Goal: Information Seeking & Learning: Find specific fact

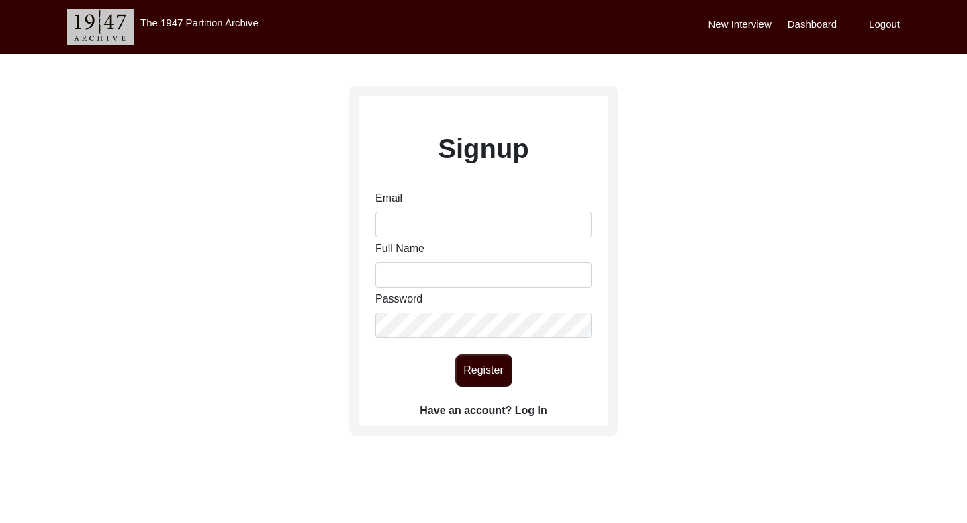
click at [531, 414] on label "Have an account? Log In" at bounding box center [483, 410] width 127 height 16
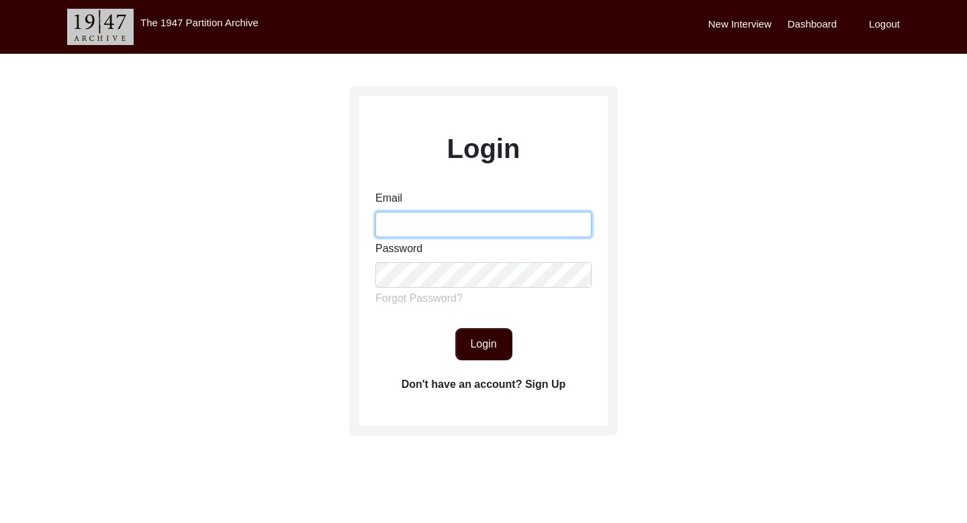
click at [492, 226] on input "Email" at bounding box center [484, 225] width 216 height 26
type input "[PERSON_NAME][EMAIL_ADDRESS][DOMAIN_NAME]"
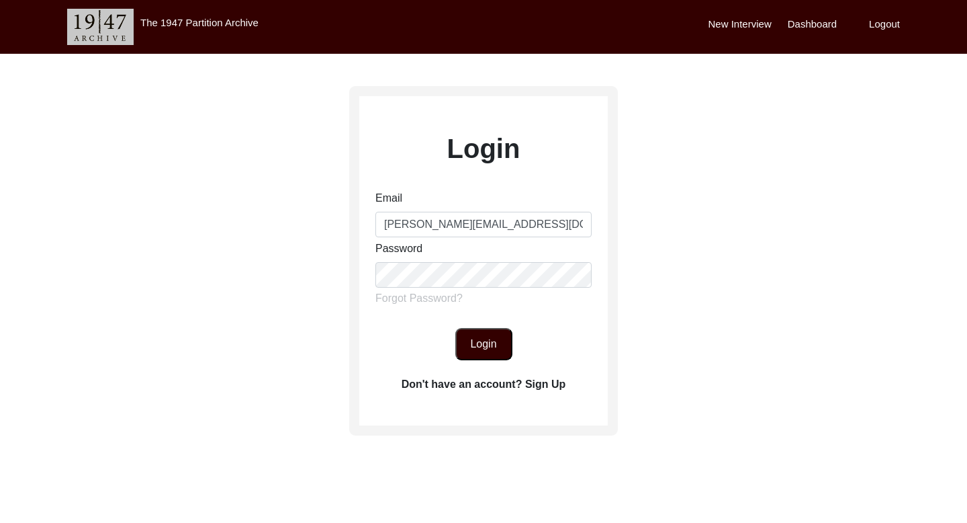
click at [476, 340] on button "Login" at bounding box center [483, 344] width 57 height 32
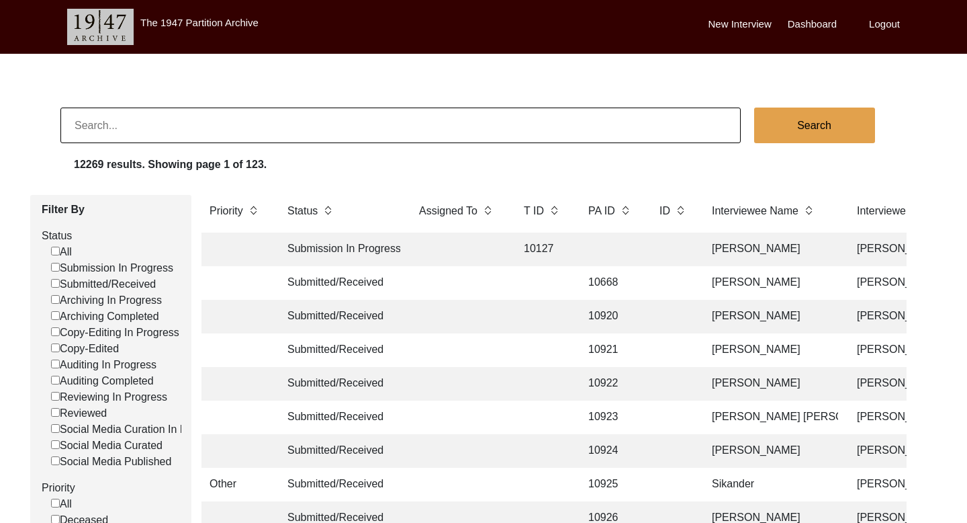
click at [249, 129] on input at bounding box center [400, 125] width 681 height 36
paste input "[PERSON_NAME]"
type input "[PERSON_NAME]"
click at [798, 124] on button "Search" at bounding box center [814, 125] width 121 height 36
checkbox input "false"
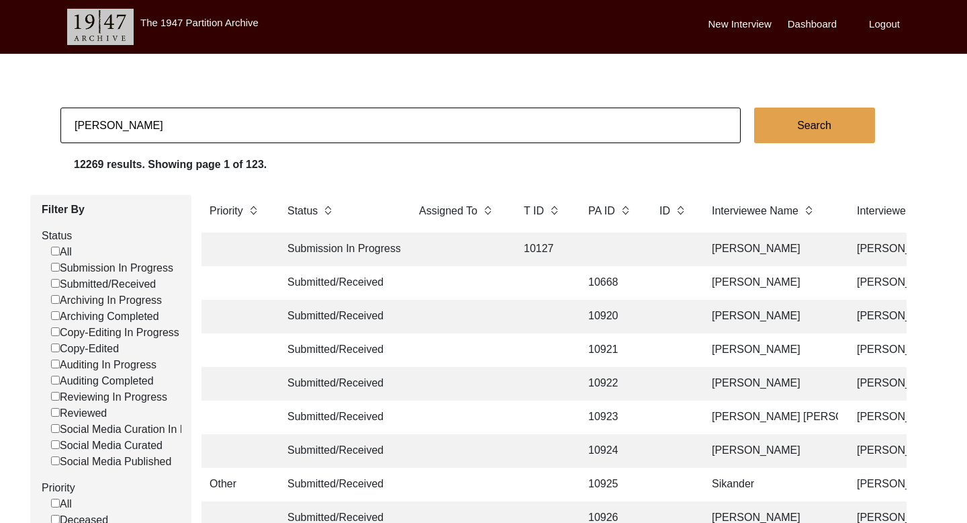
checkbox input "false"
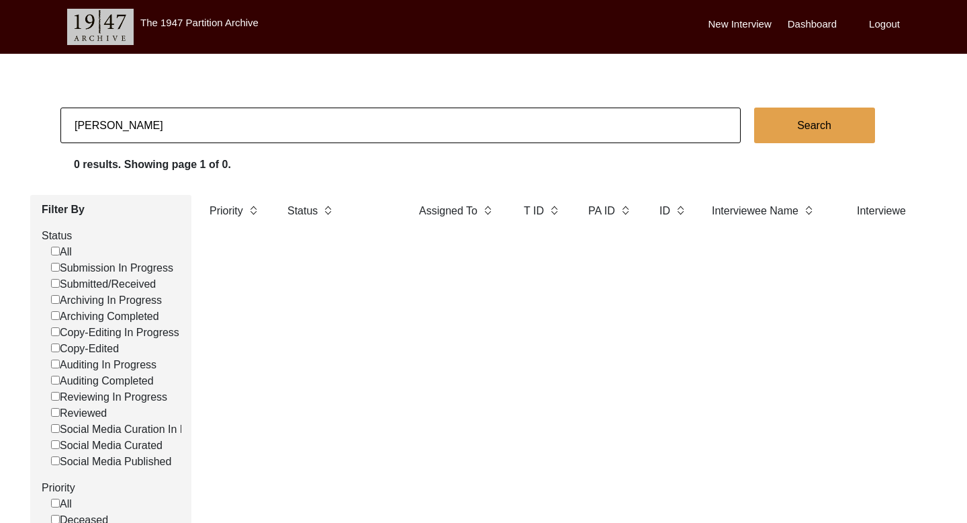
click at [124, 120] on input "[PERSON_NAME]" at bounding box center [400, 125] width 681 height 36
paste input "[PERSON_NAME]"
type input "[PERSON_NAME]"
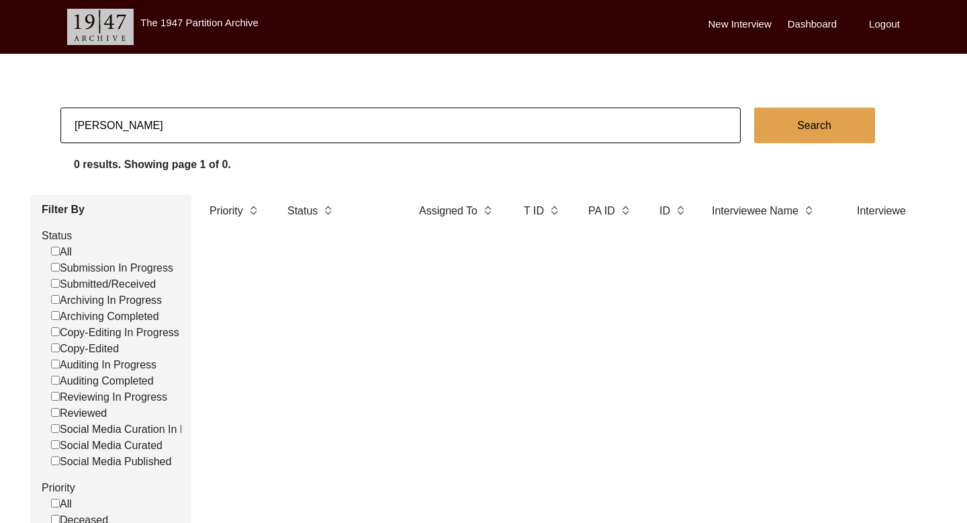
click at [780, 128] on button "Search" at bounding box center [814, 125] width 121 height 36
checkbox input "false"
